Goal: Find specific page/section: Find specific page/section

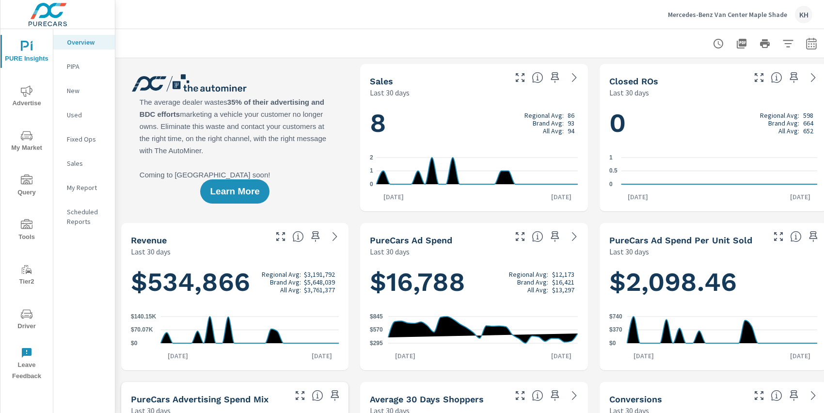
scroll to position [0, 0]
click at [22, 315] on icon "nav menu" at bounding box center [27, 314] width 12 height 12
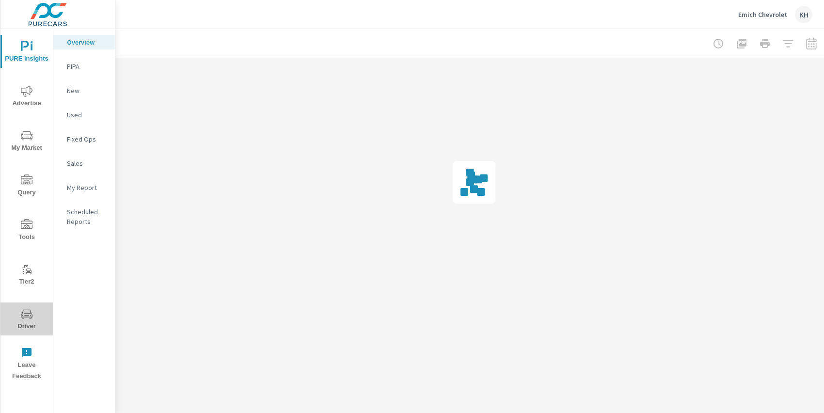
click at [34, 304] on button "Driver" at bounding box center [26, 319] width 52 height 33
click at [37, 314] on span "Driver" at bounding box center [26, 320] width 47 height 24
